Goal: Information Seeking & Learning: Learn about a topic

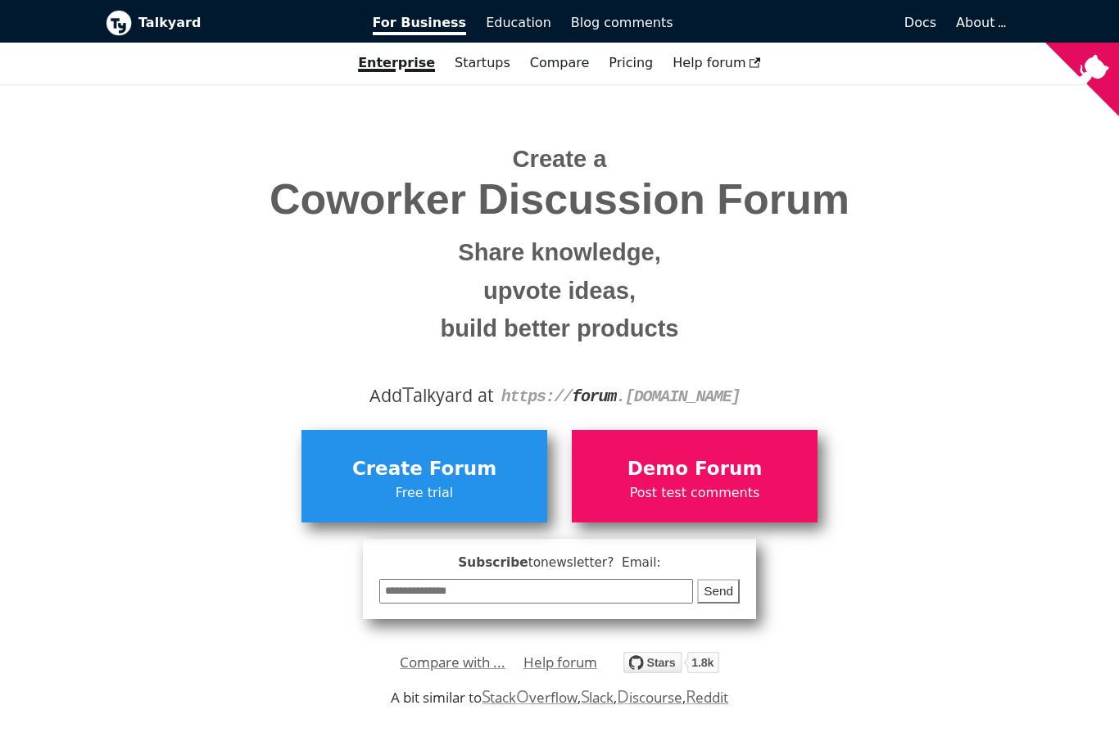
click at [742, 472] on span "Demo Forum" at bounding box center [694, 469] width 229 height 31
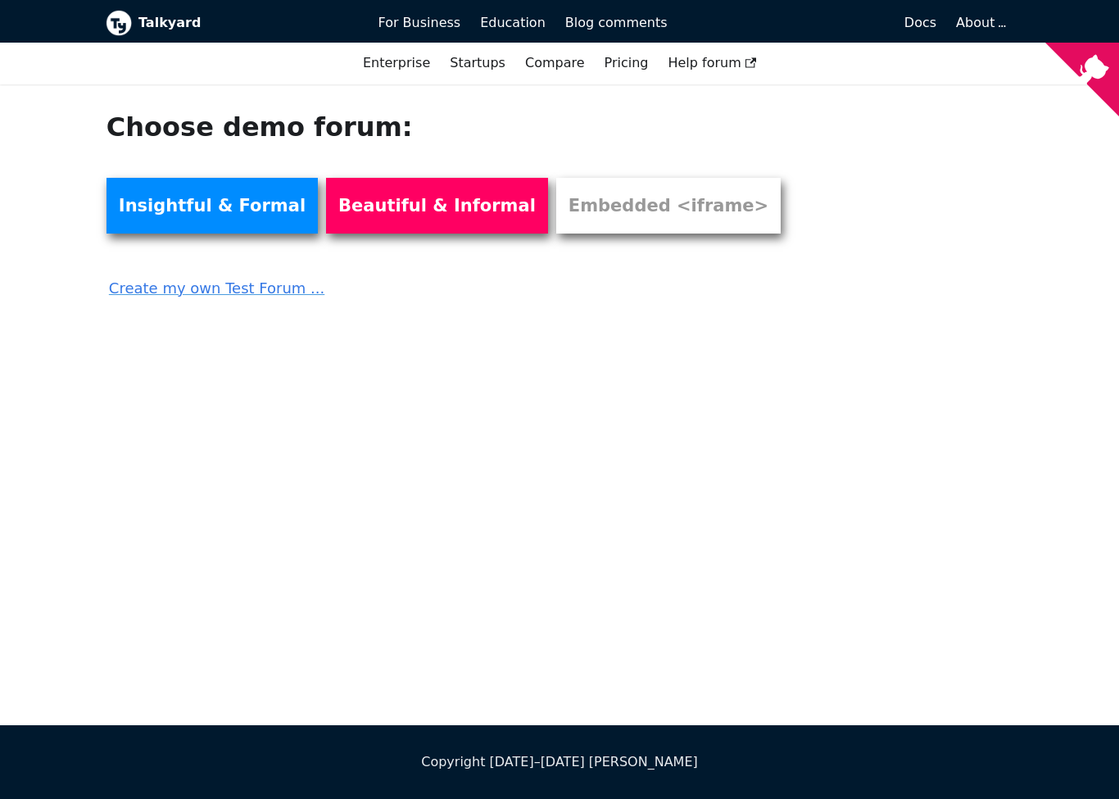
click at [275, 286] on link "Create my own Test Forum ..." at bounding box center [467, 283] width 720 height 36
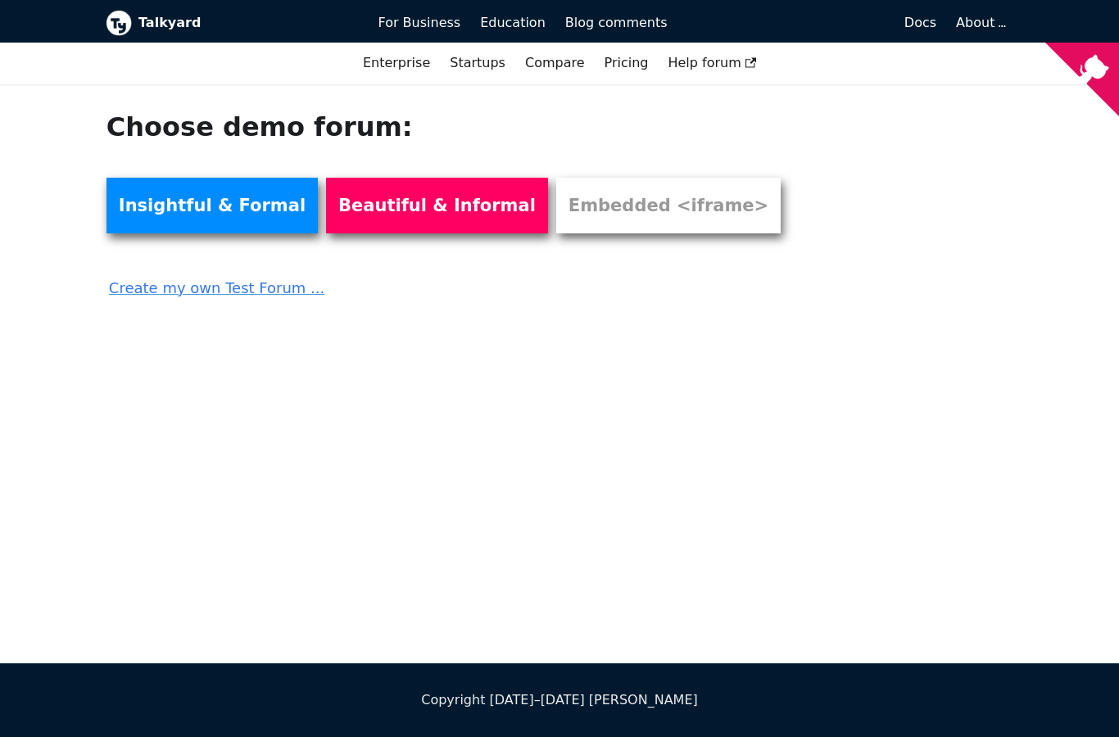
click at [376, 213] on link "Beautiful & Informal" at bounding box center [437, 206] width 222 height 56
click at [234, 211] on link "Insightful & Formal" at bounding box center [212, 206] width 211 height 56
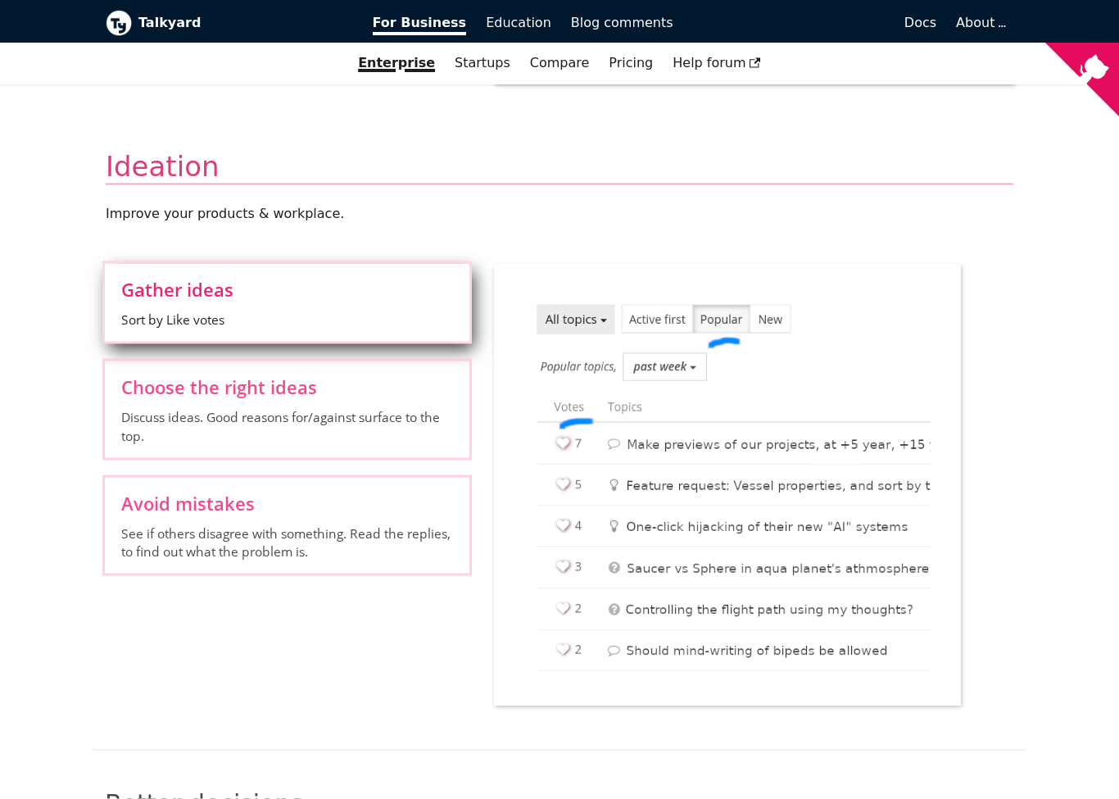
scroll to position [1284, 0]
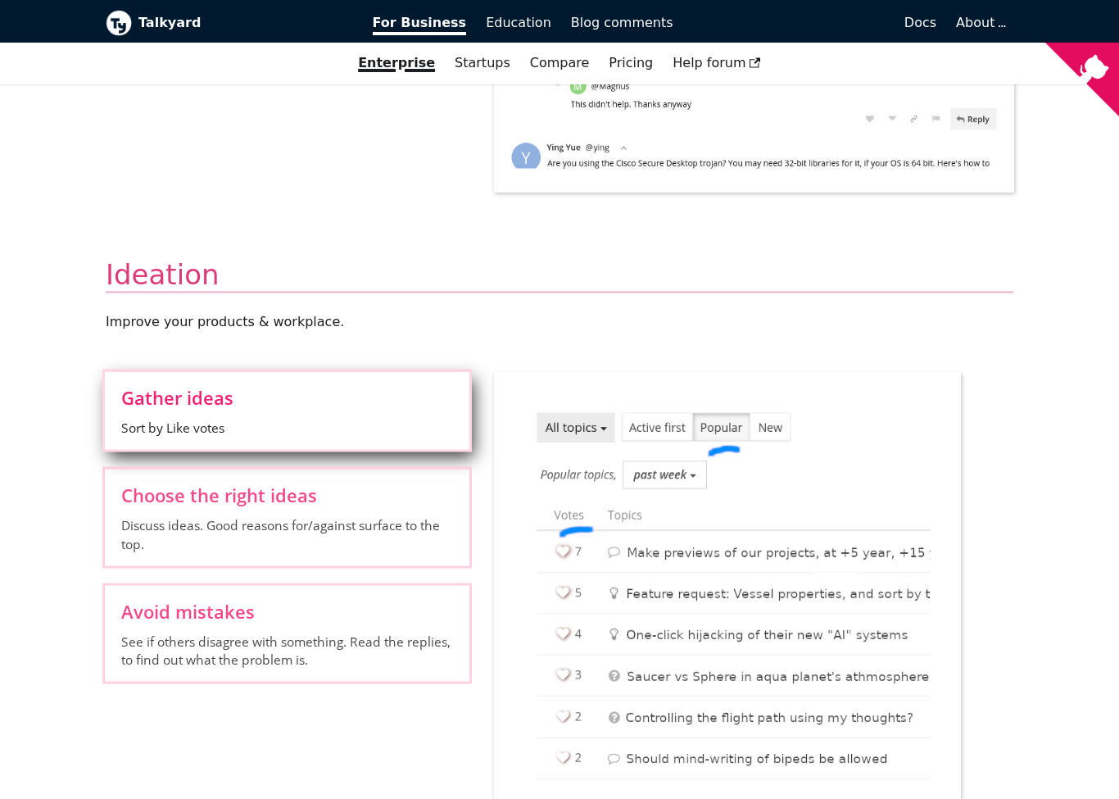
click at [435, 504] on label "Choose the right ideas Discuss ideas. Good reasons for/against surface to the t…" at bounding box center [287, 518] width 365 height 96
click at [0, 0] on input "Choose the right ideas Discuss ideas. Good reasons for/against surface to the t…" at bounding box center [0, 0] width 0 height 0
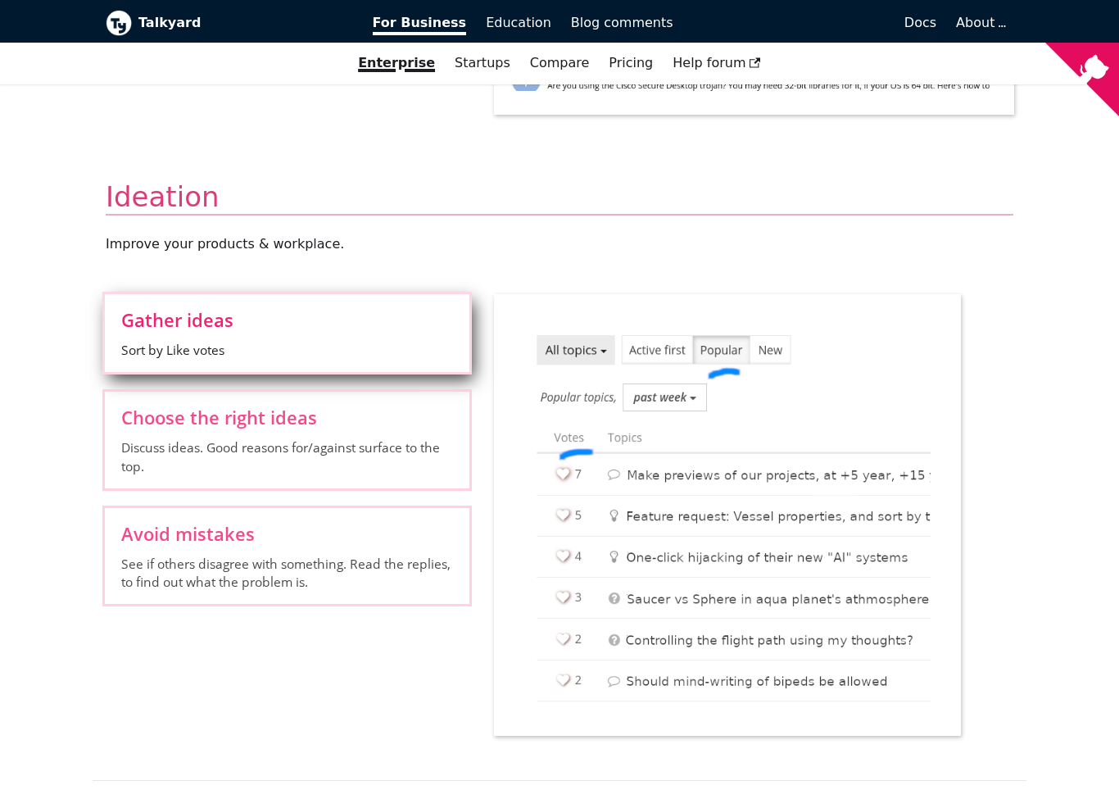
scroll to position [1361, 0]
click at [420, 579] on span "See if others disagree with something. Read the replies, to find out what the p…" at bounding box center [287, 574] width 332 height 37
click at [0, 0] on input "Avoid mistakes See if others disagree with something. Read the replies, to find…" at bounding box center [0, 0] width 0 height 0
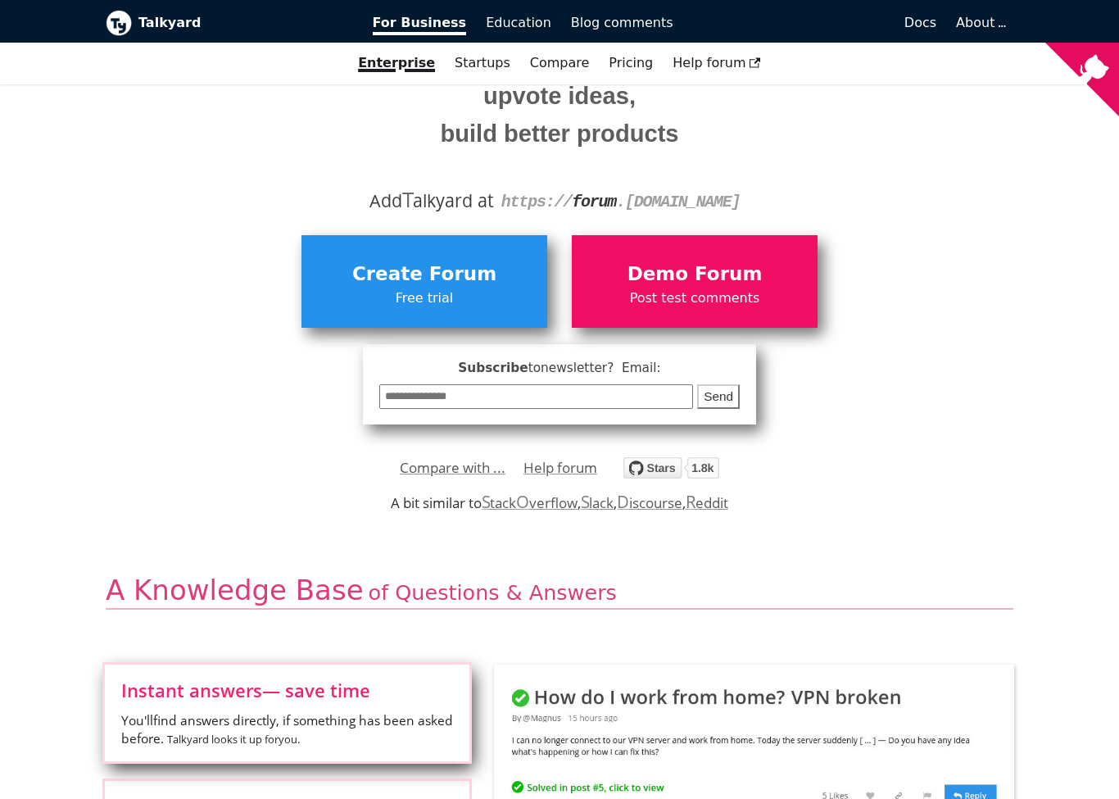
scroll to position [194, 0]
click at [626, 59] on link "Pricing" at bounding box center [631, 63] width 64 height 28
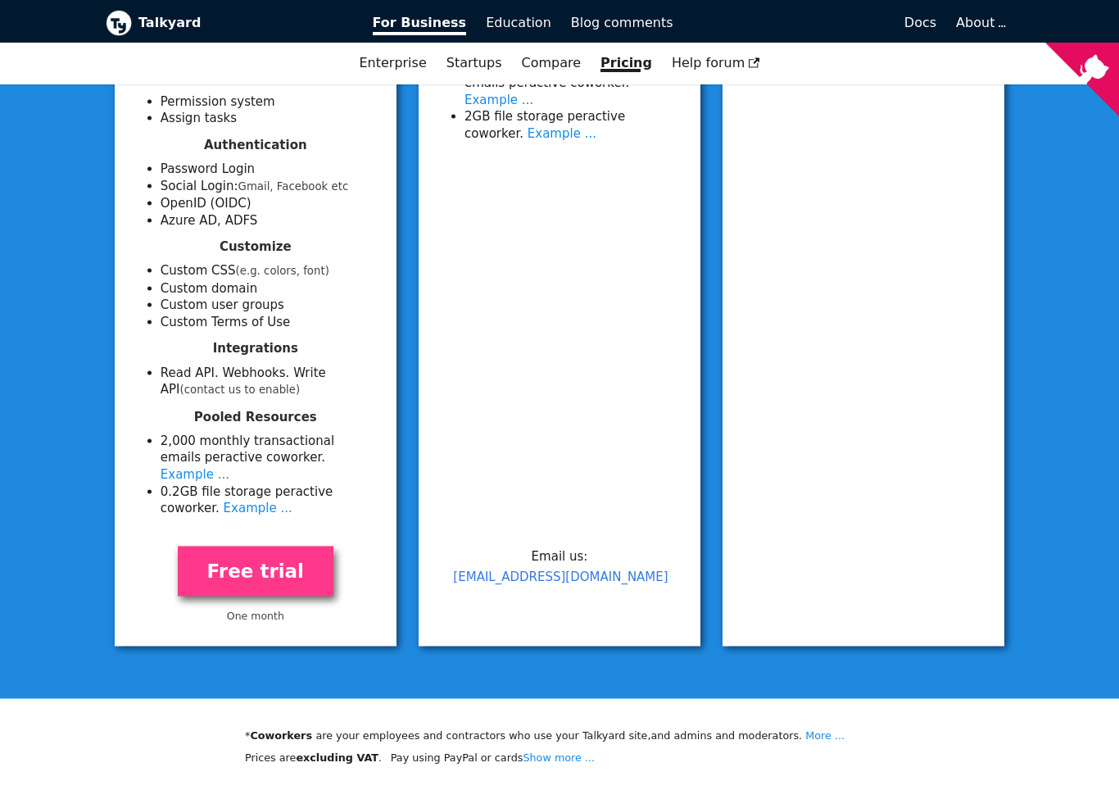
scroll to position [606, 0]
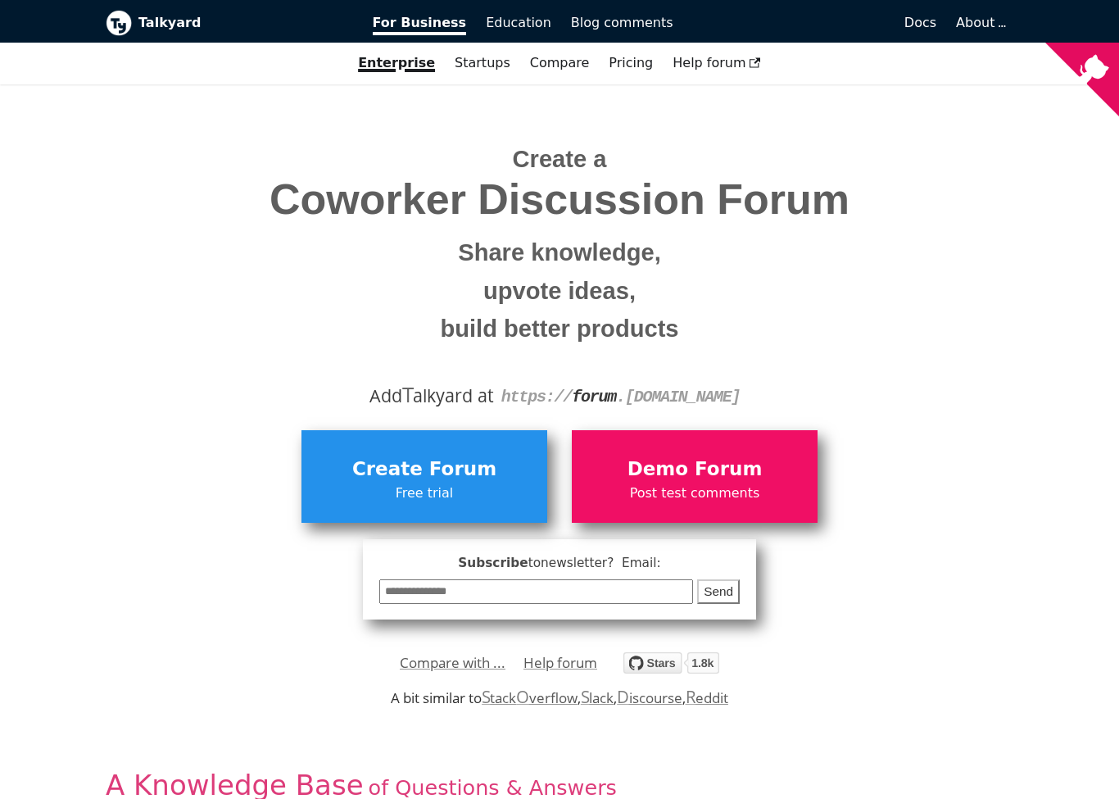
click at [920, 34] on link "Docs" at bounding box center [815, 23] width 264 height 28
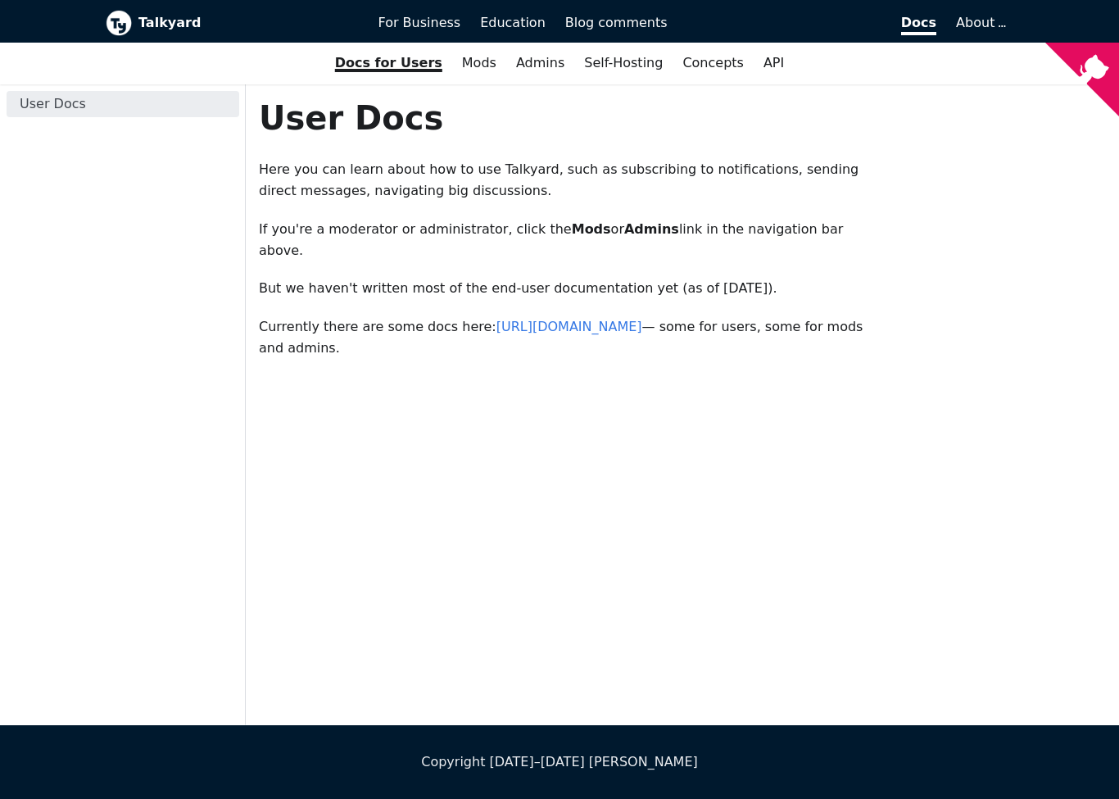
click at [615, 76] on link "Self-Hosting" at bounding box center [623, 63] width 98 height 28
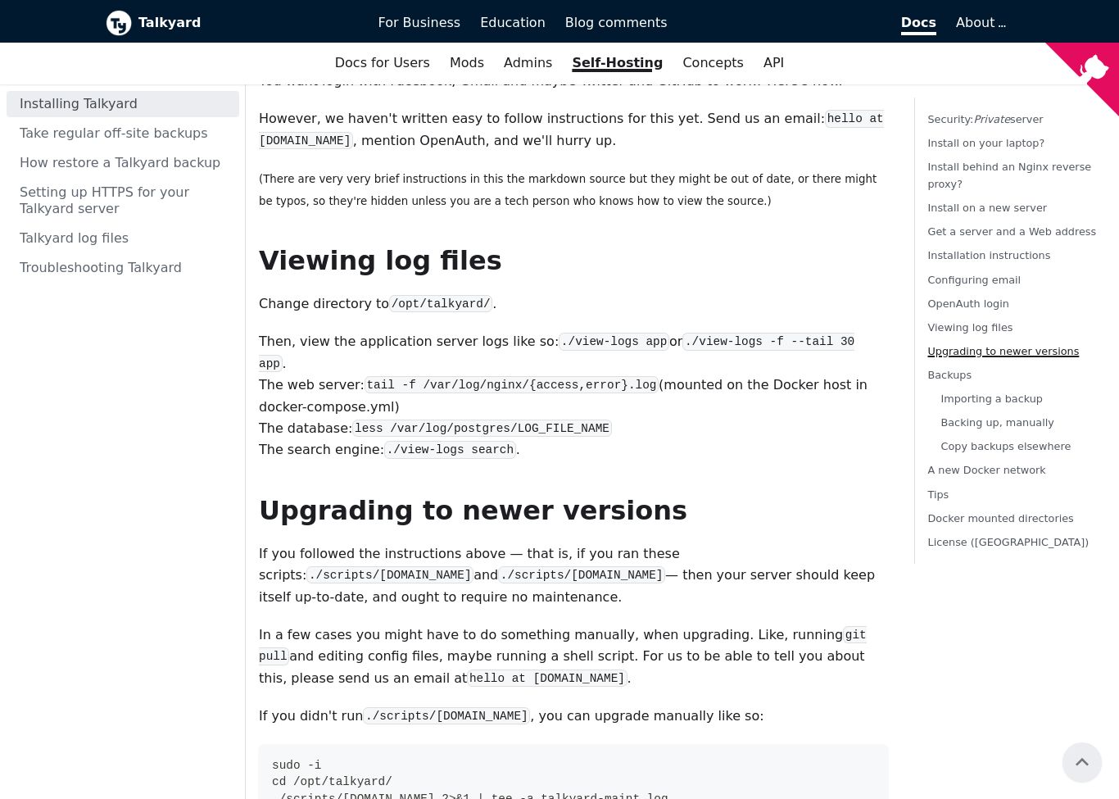
scroll to position [4865, 0]
